Goal: Book appointment/travel/reservation

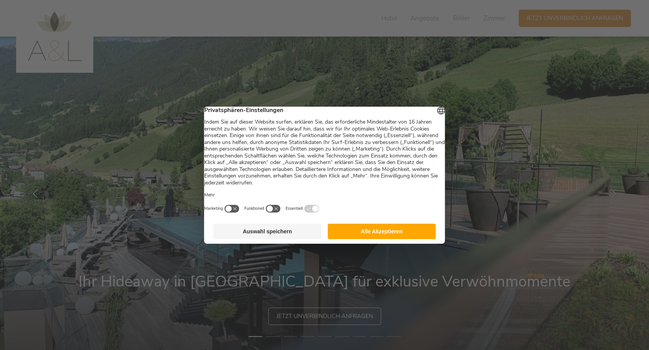
click at [375, 235] on button "Alle Akzeptieren" at bounding box center [382, 231] width 108 height 15
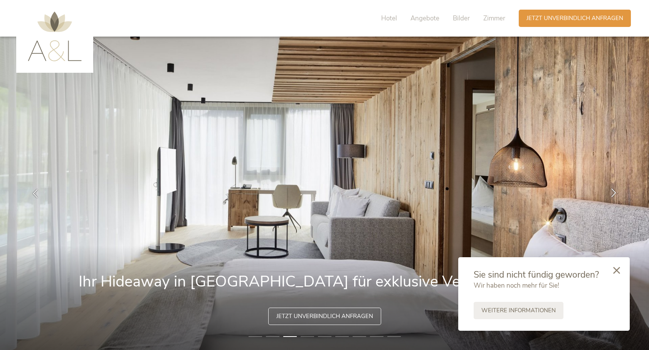
click at [608, 193] on div at bounding box center [613, 193] width 24 height 24
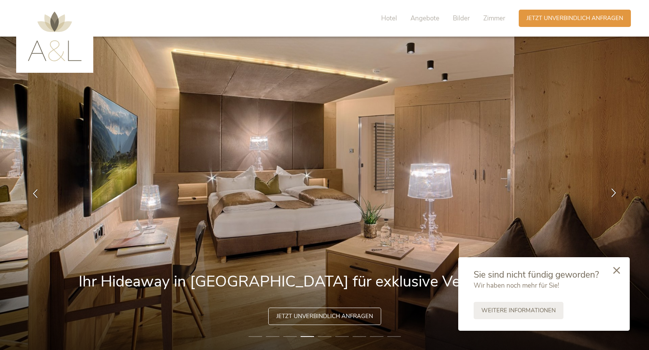
click at [611, 194] on icon at bounding box center [613, 192] width 9 height 9
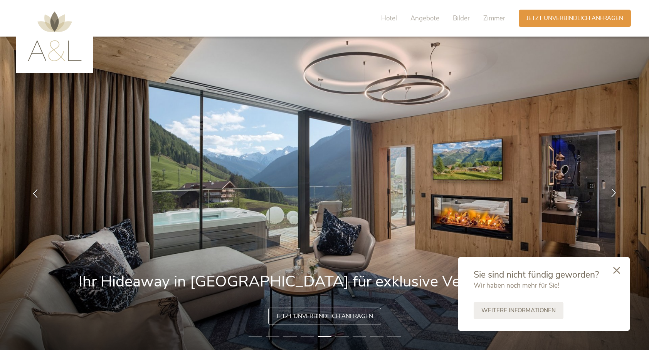
click at [611, 195] on icon at bounding box center [613, 192] width 9 height 9
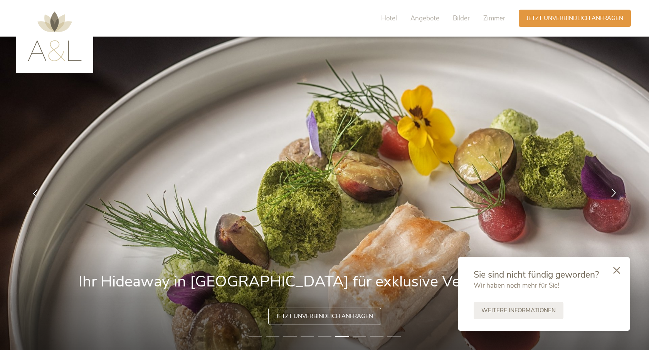
click at [611, 197] on icon at bounding box center [613, 192] width 9 height 9
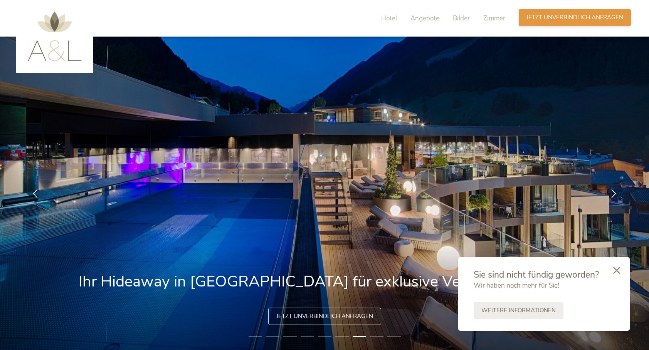
click at [556, 18] on span "Jetzt unverbindlich anfragen" at bounding box center [574, 17] width 97 height 8
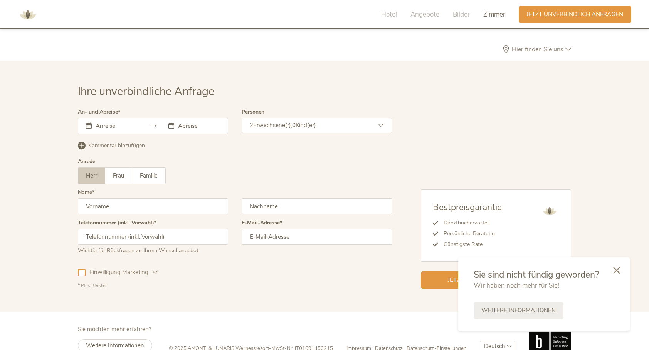
scroll to position [2303, 0]
click at [616, 271] on icon at bounding box center [616, 269] width 7 height 7
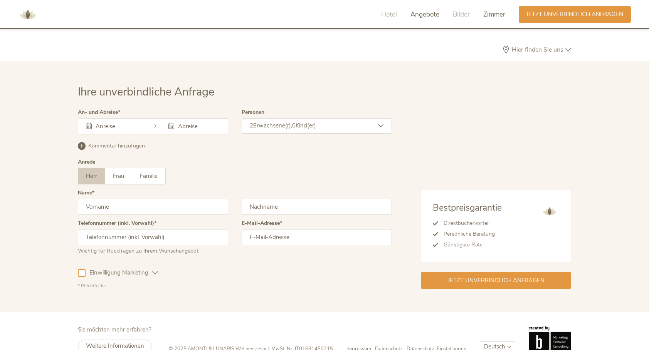
click at [425, 12] on span "Angebote" at bounding box center [424, 14] width 29 height 9
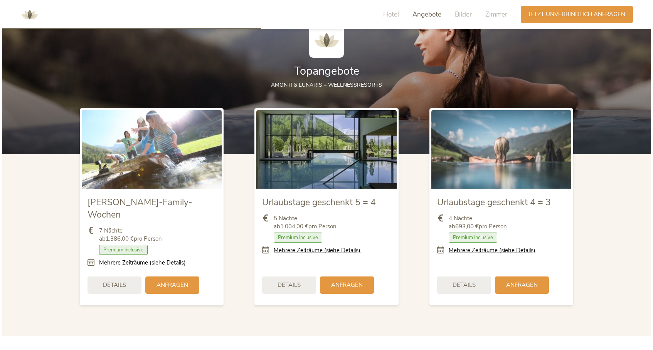
scroll to position [834, 0]
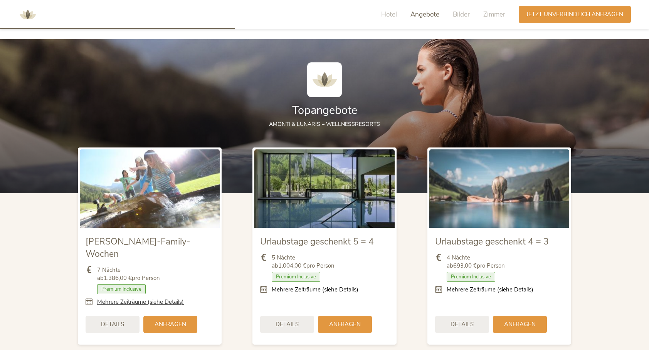
click at [121, 298] on link "Mehrere Zeiträume (siehe Details)" at bounding box center [140, 302] width 87 height 8
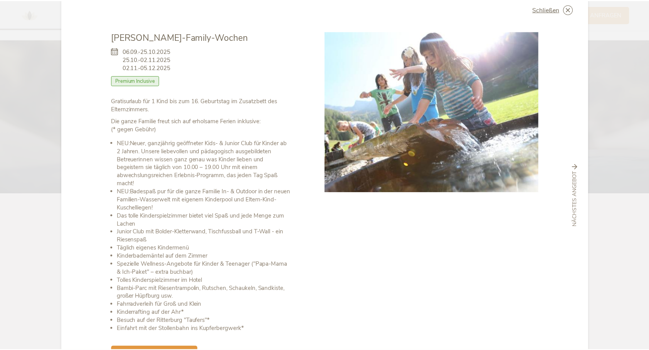
scroll to position [0, 0]
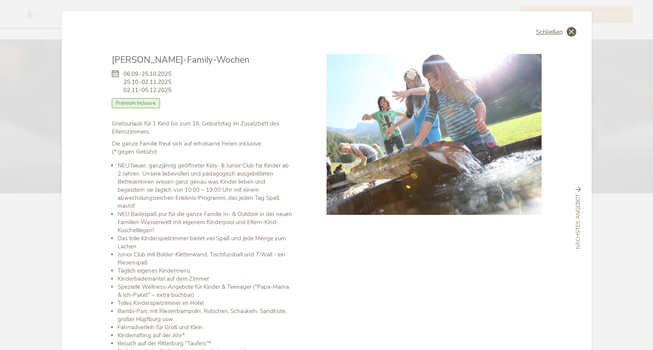
click at [552, 31] on span "Schließen" at bounding box center [549, 32] width 27 height 6
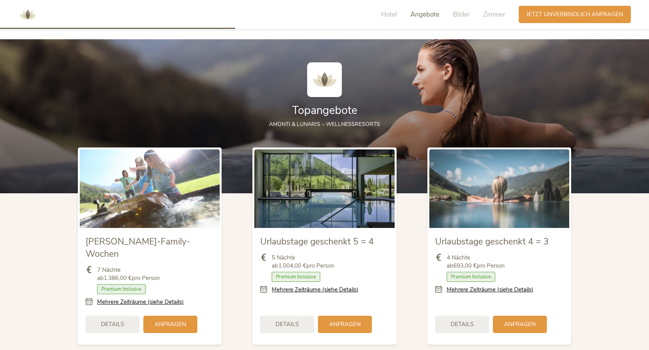
click at [519, 321] on span "Anfragen" at bounding box center [520, 325] width 32 height 8
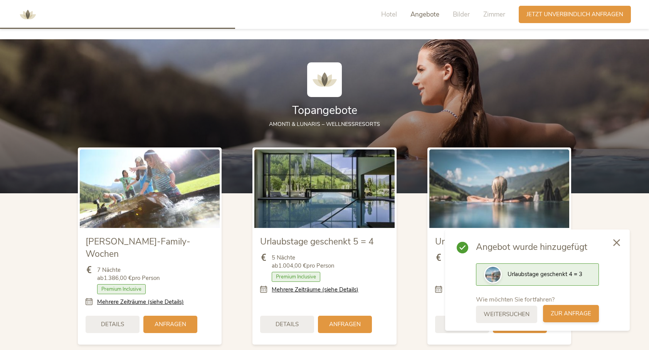
click at [571, 316] on span "zur Anfrage" at bounding box center [571, 314] width 40 height 8
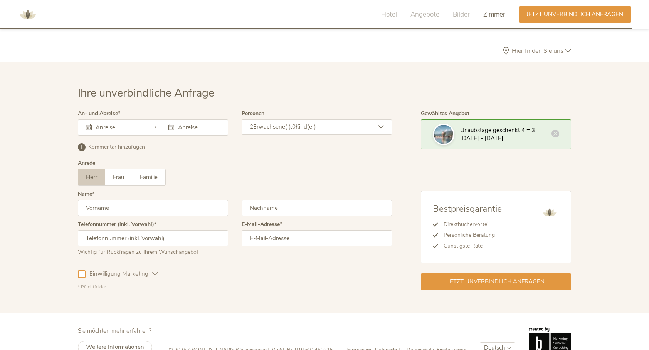
scroll to position [2303, 0]
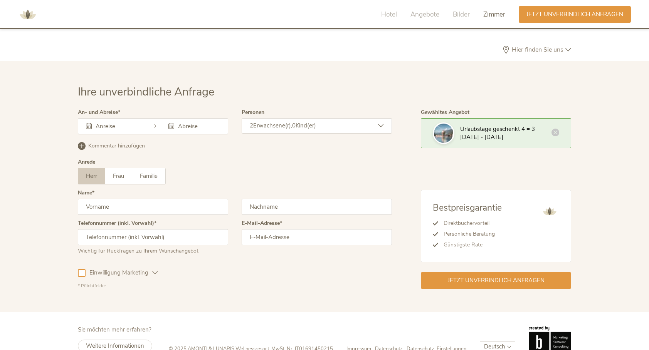
click at [90, 123] on icon at bounding box center [89, 126] width 6 height 6
click at [87, 123] on icon at bounding box center [89, 126] width 6 height 6
click at [99, 123] on input "text" at bounding box center [116, 127] width 44 height 8
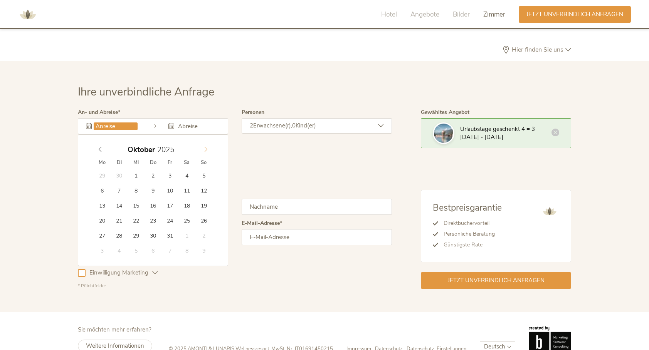
click at [205, 147] on icon at bounding box center [205, 149] width 5 height 5
type input "2026"
click at [205, 147] on icon at bounding box center [205, 149] width 5 height 5
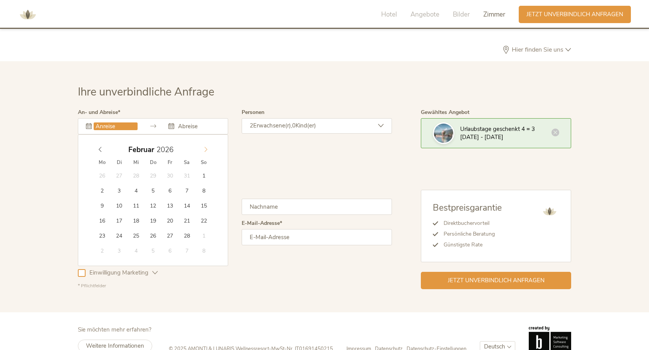
click at [205, 147] on icon at bounding box center [205, 149] width 5 height 5
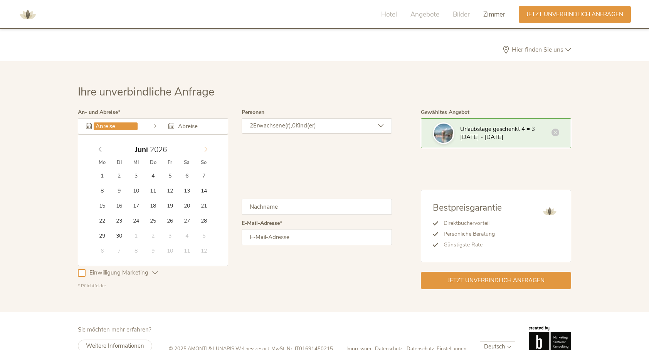
click at [205, 147] on icon at bounding box center [205, 149] width 5 height 5
type input "09.08.2026"
type input "2026"
click at [178, 123] on input "text" at bounding box center [198, 127] width 44 height 8
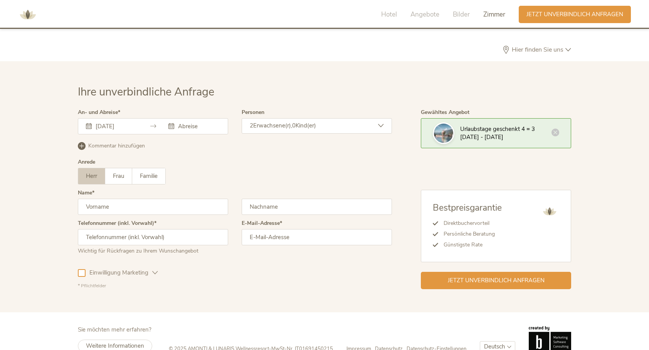
click at [170, 123] on icon at bounding box center [171, 126] width 6 height 6
click at [185, 123] on input "text" at bounding box center [198, 127] width 44 height 8
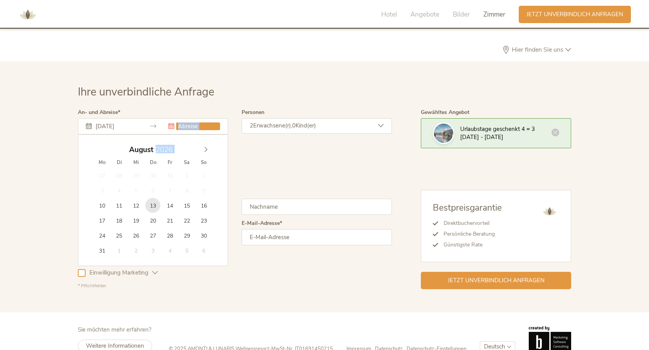
type input "13.08.2026"
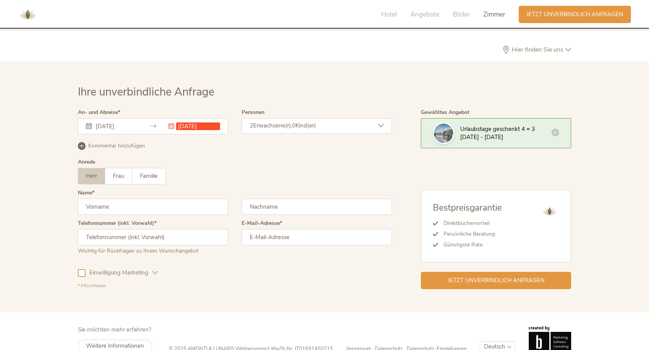
click at [384, 118] on div "2 Erwachsene(r), 0 Kind(er)" at bounding box center [317, 125] width 150 height 15
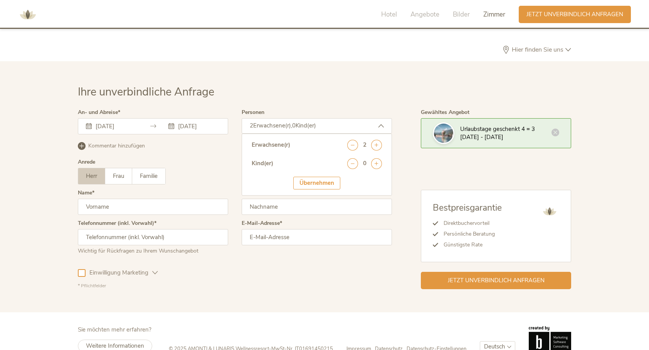
click at [224, 151] on div at bounding box center [235, 199] width 318 height 183
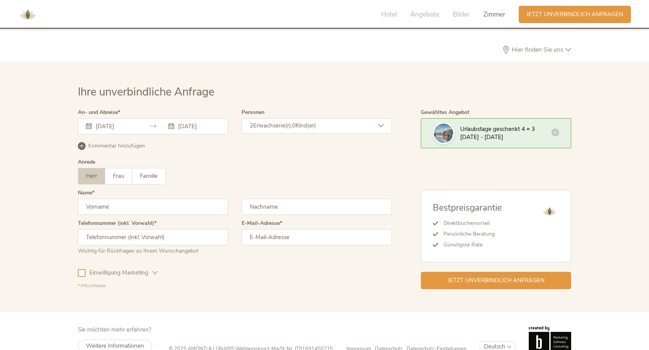
click at [381, 123] on icon at bounding box center [381, 126] width 6 height 6
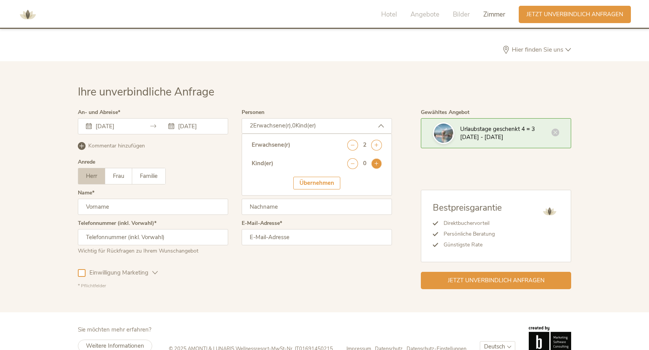
click at [376, 158] on icon at bounding box center [376, 163] width 11 height 11
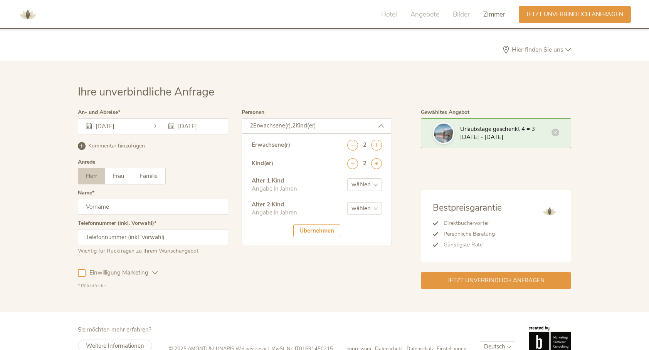
select select "10"
select select "7"
click at [317, 225] on div "Übernehmen" at bounding box center [316, 231] width 47 height 13
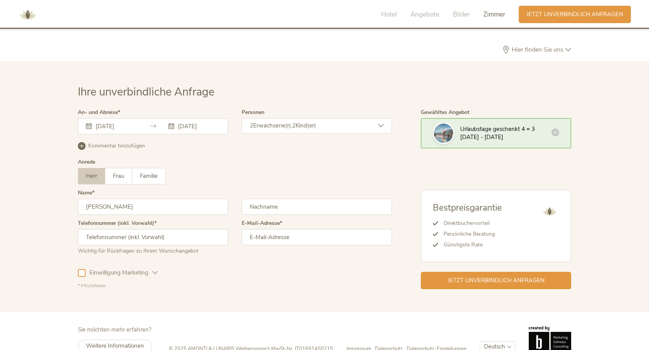
type input "Nadine"
type input "Rycek"
click at [258, 260] on div "Einwilligung Marketing Einwilligung Profilierung" at bounding box center [235, 271] width 314 height 22
type input "017632631793"
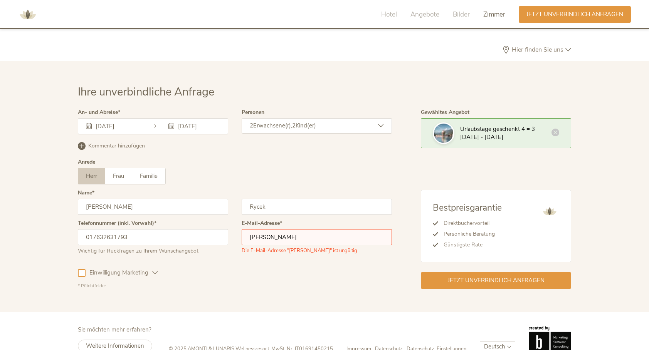
click at [281, 229] on input "n.rycek" at bounding box center [317, 237] width 150 height 16
click at [277, 229] on input "n.rycek" at bounding box center [317, 237] width 150 height 16
type input "n.rycek@gmx.net"
click at [313, 267] on div "Einwilligung Marketing Einwilligung Profilierung" at bounding box center [235, 271] width 314 height 22
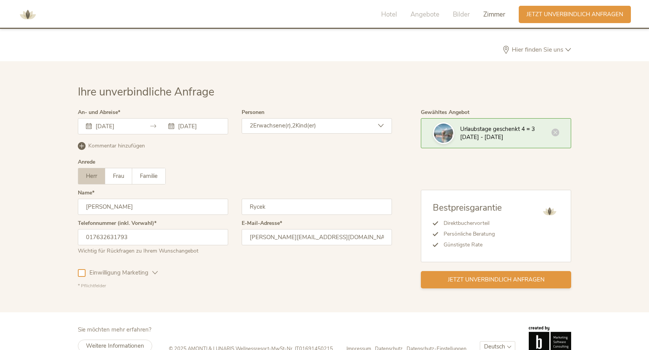
click at [469, 276] on span "Jetzt unverbindlich anfragen" at bounding box center [496, 280] width 97 height 8
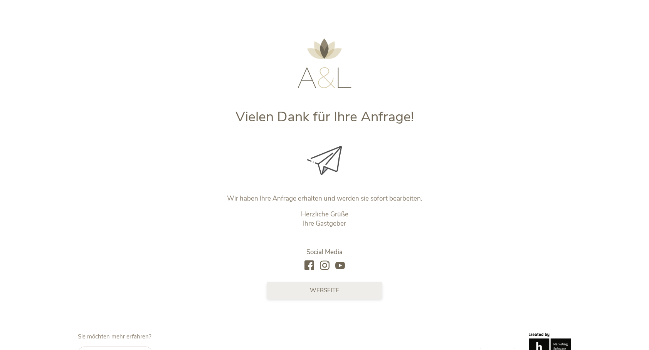
click at [321, 292] on span "Webseite" at bounding box center [324, 291] width 29 height 8
